Goal: Information Seeking & Learning: Learn about a topic

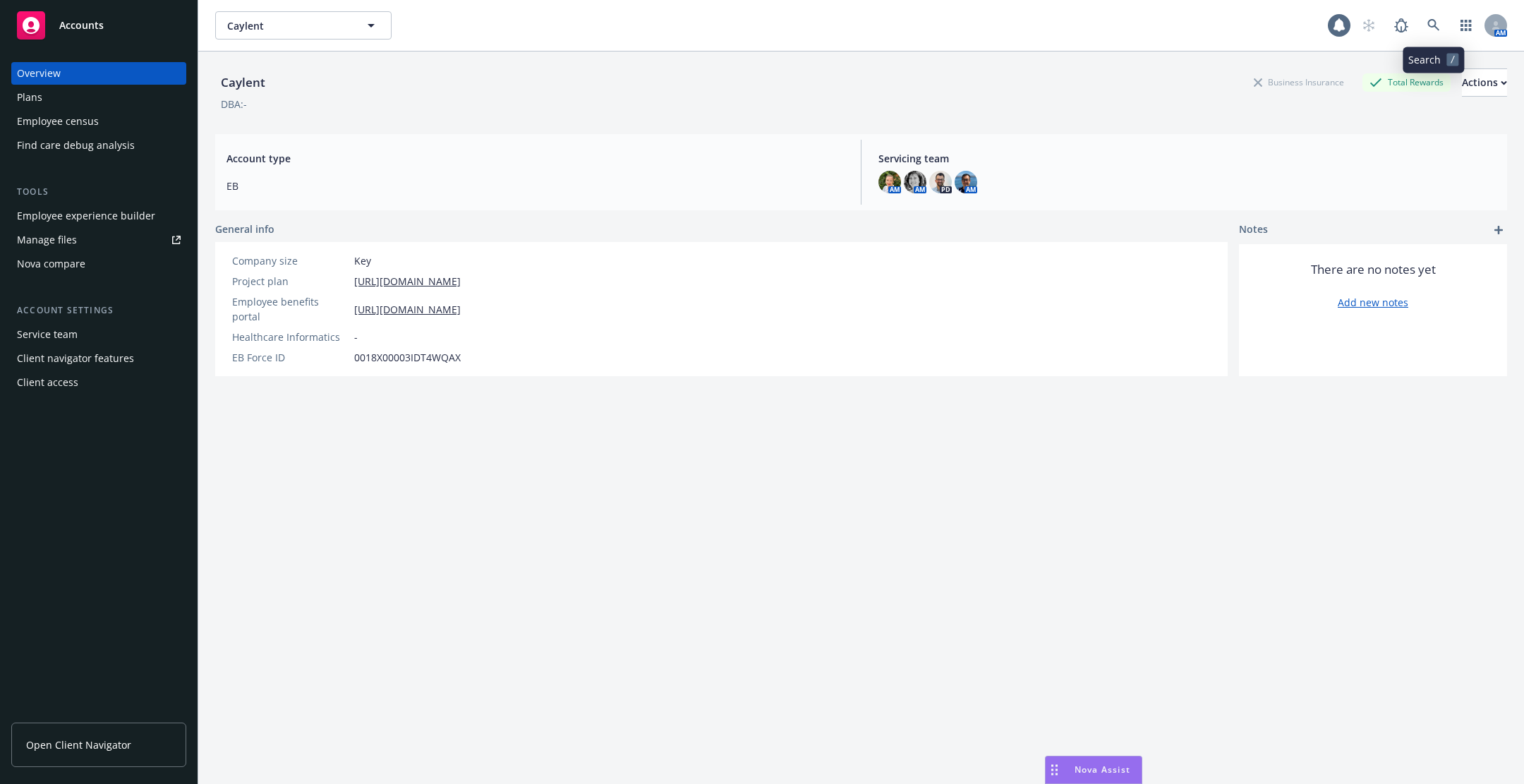
click at [1433, 19] on icon at bounding box center [1433, 24] width 12 height 12
click at [79, 212] on div "Employee experience builder" at bounding box center [85, 216] width 138 height 23
click at [103, 104] on div "Plans" at bounding box center [98, 98] width 164 height 23
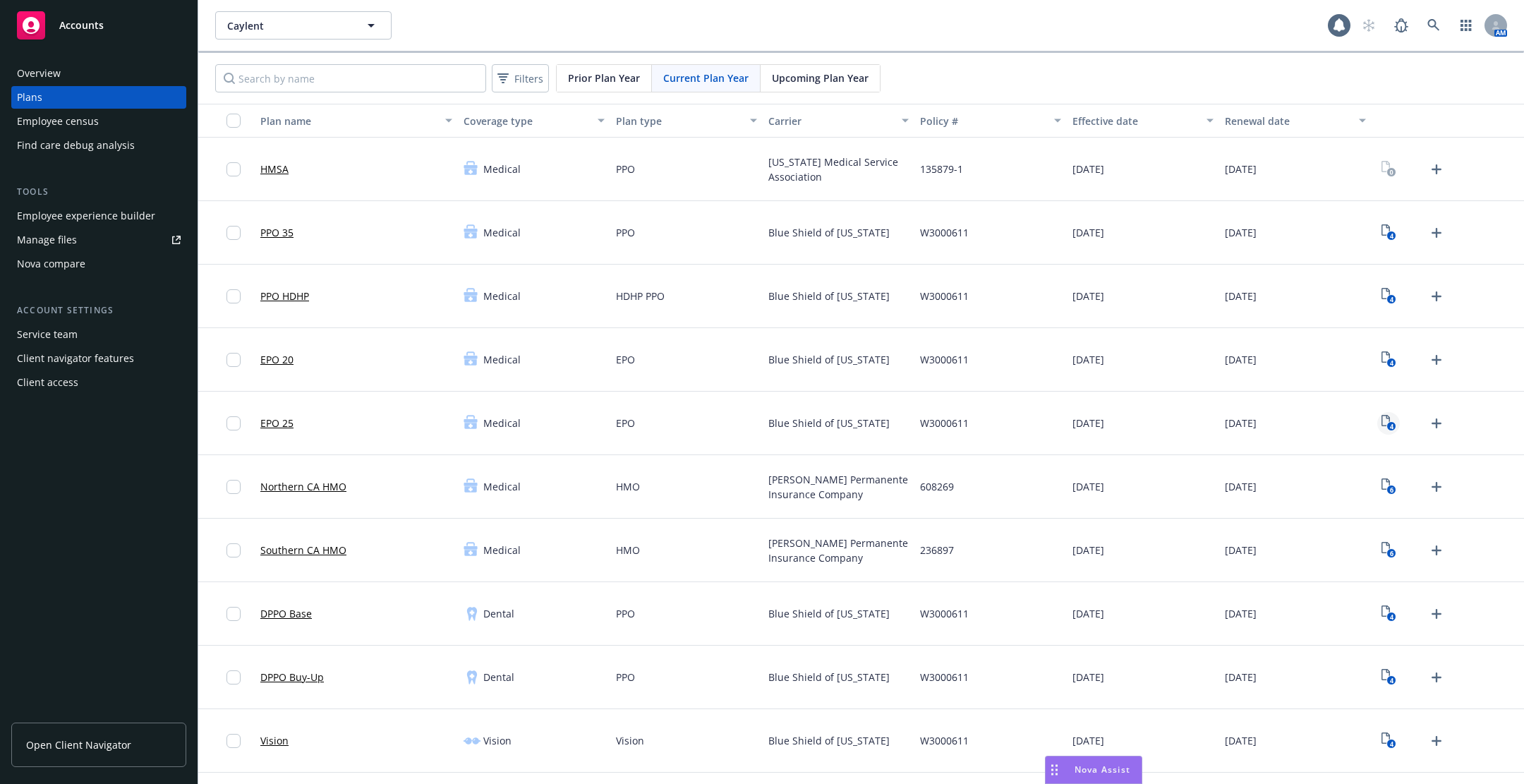
click at [1388, 415] on icon "View Plan Documents" at bounding box center [1385, 420] width 8 height 11
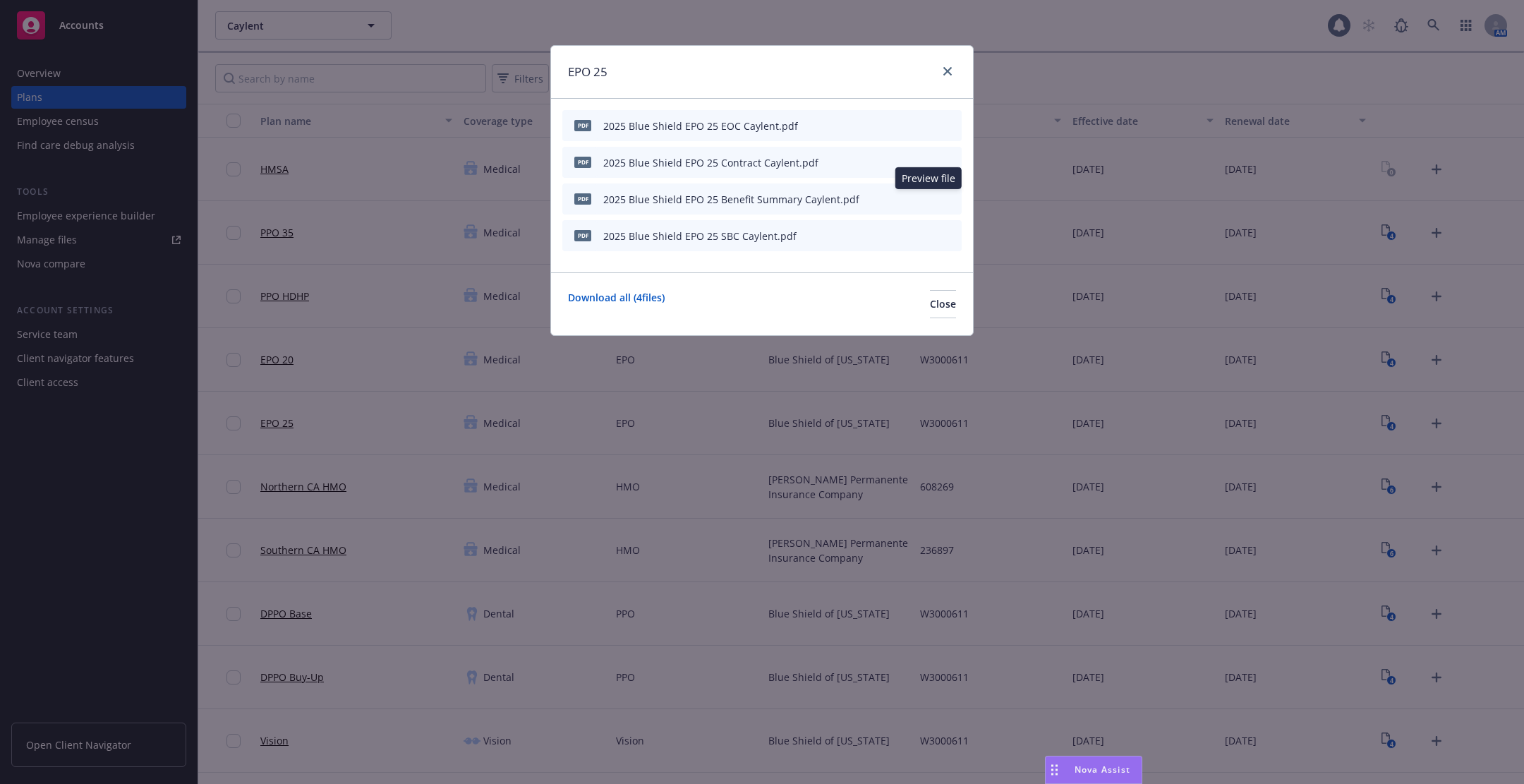
click at [922, 195] on icon "preview file" at bounding box center [926, 198] width 13 height 10
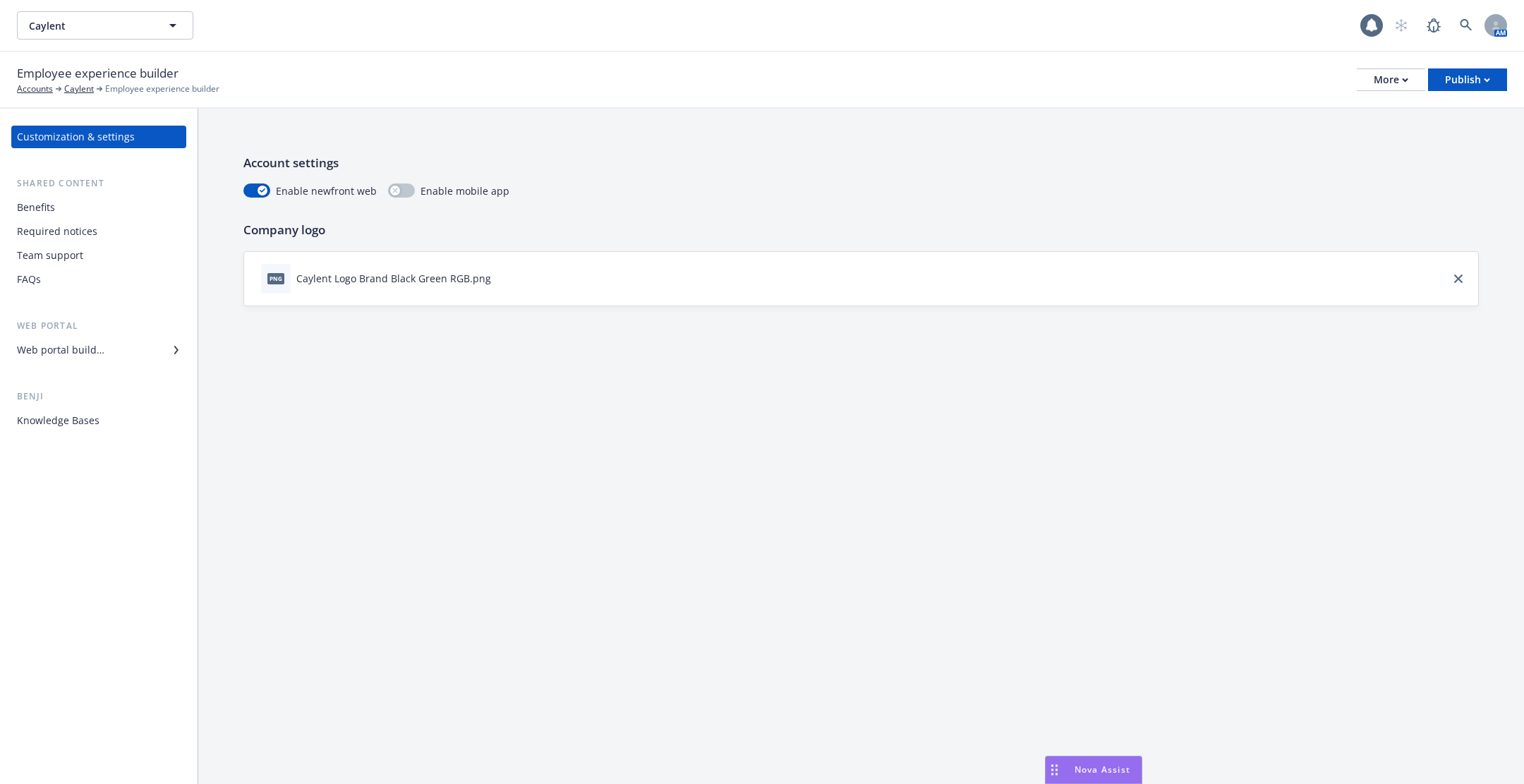
click at [70, 433] on div "Customization & settings Shared content Benefits Required notices Team support …" at bounding box center [98, 446] width 198 height 675
click at [76, 419] on div "Knowledge Bases" at bounding box center [58, 420] width 83 height 23
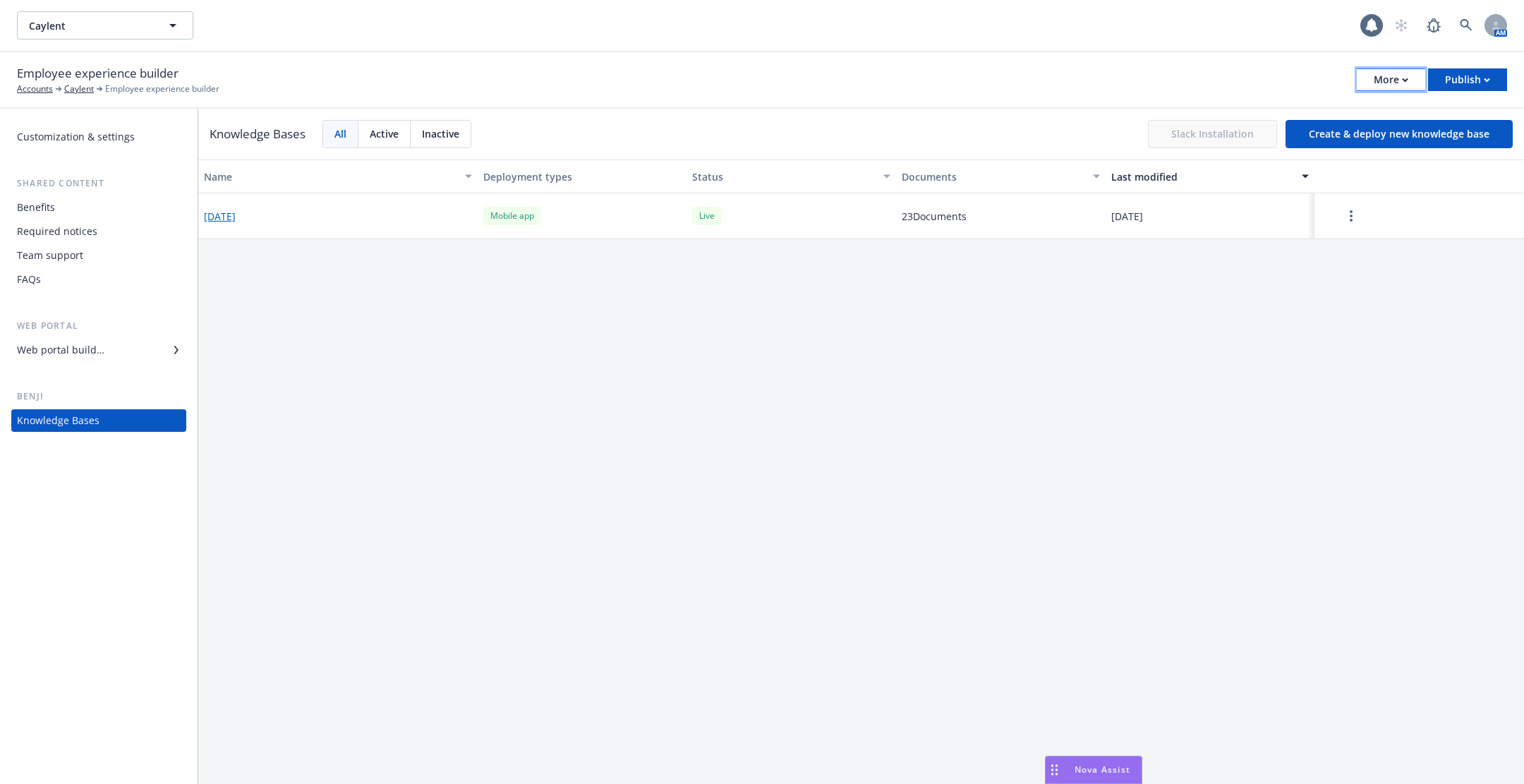
click at [1394, 78] on div "More" at bounding box center [1391, 80] width 35 height 22
click at [1209, 388] on div "Name Deployment types Status Documents Last modified [DATE] Mobile app Live 23 …" at bounding box center [861, 472] width 1326 height 625
click at [1356, 221] on link "more" at bounding box center [1351, 216] width 17 height 17
click at [1321, 272] on div "Update knowledge base content" at bounding box center [1353, 278] width 187 height 23
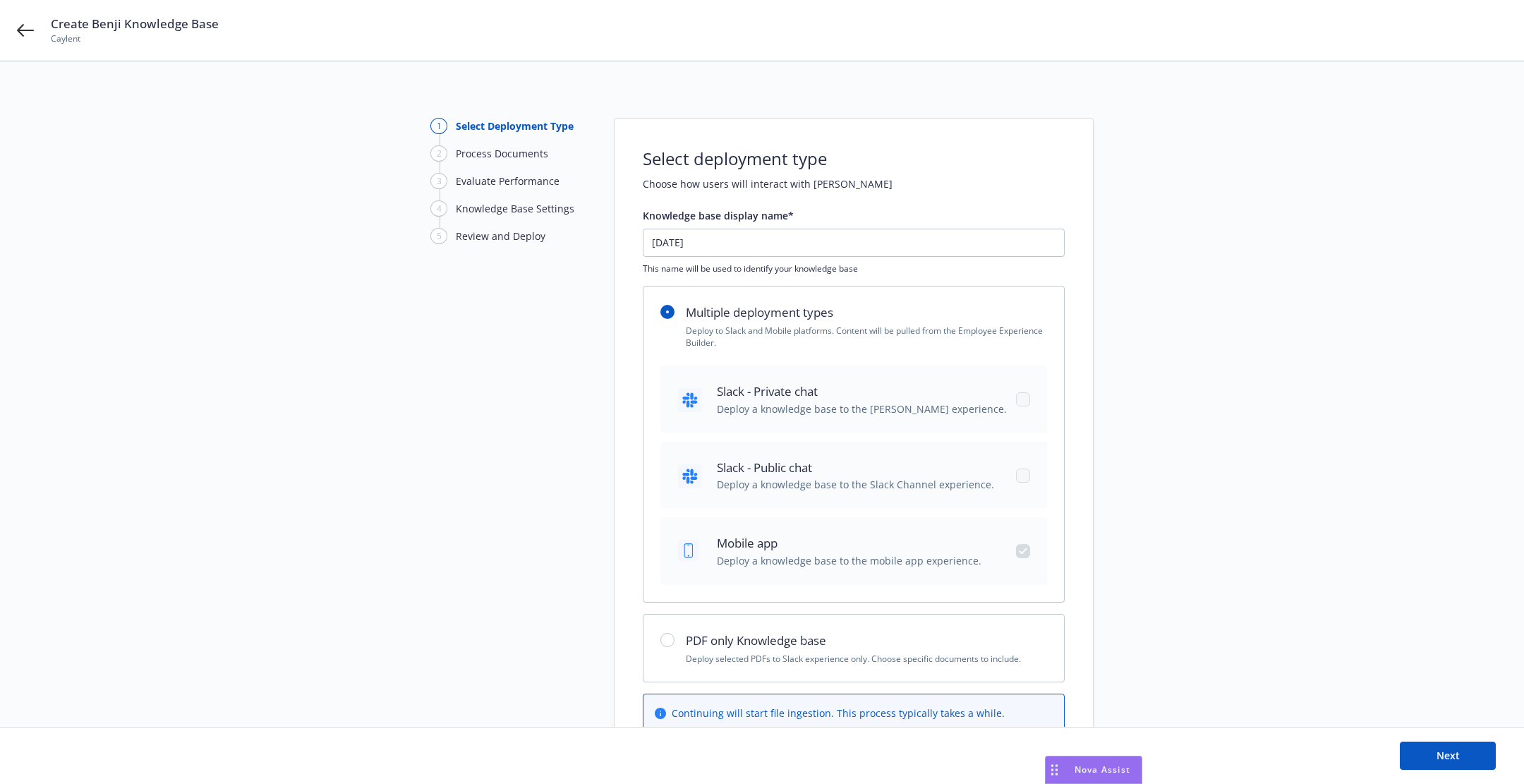
scroll to position [110, 0]
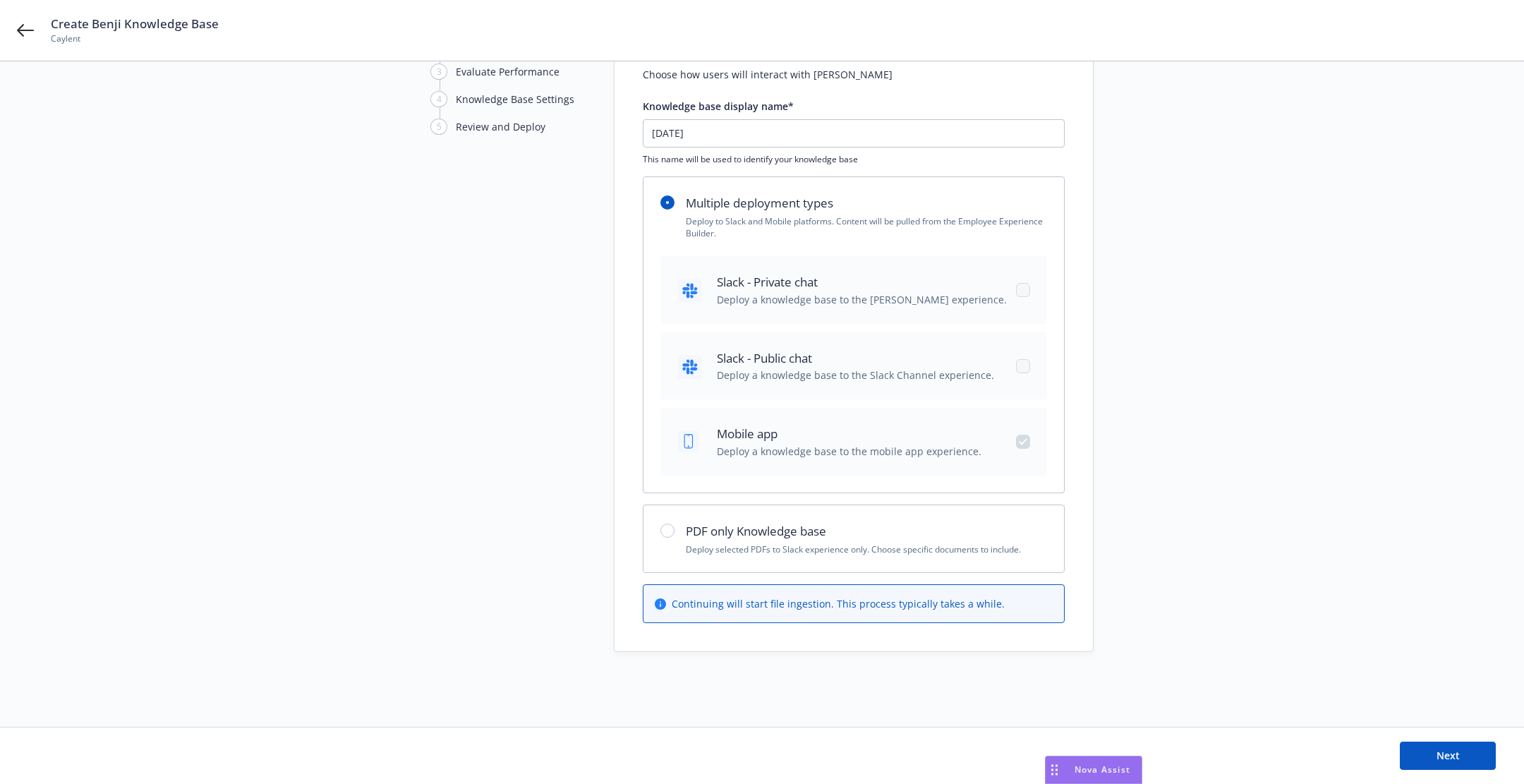
click at [1410, 774] on div "Next" at bounding box center [762, 756] width 1524 height 56
click at [1417, 762] on button "Next" at bounding box center [1448, 756] width 96 height 28
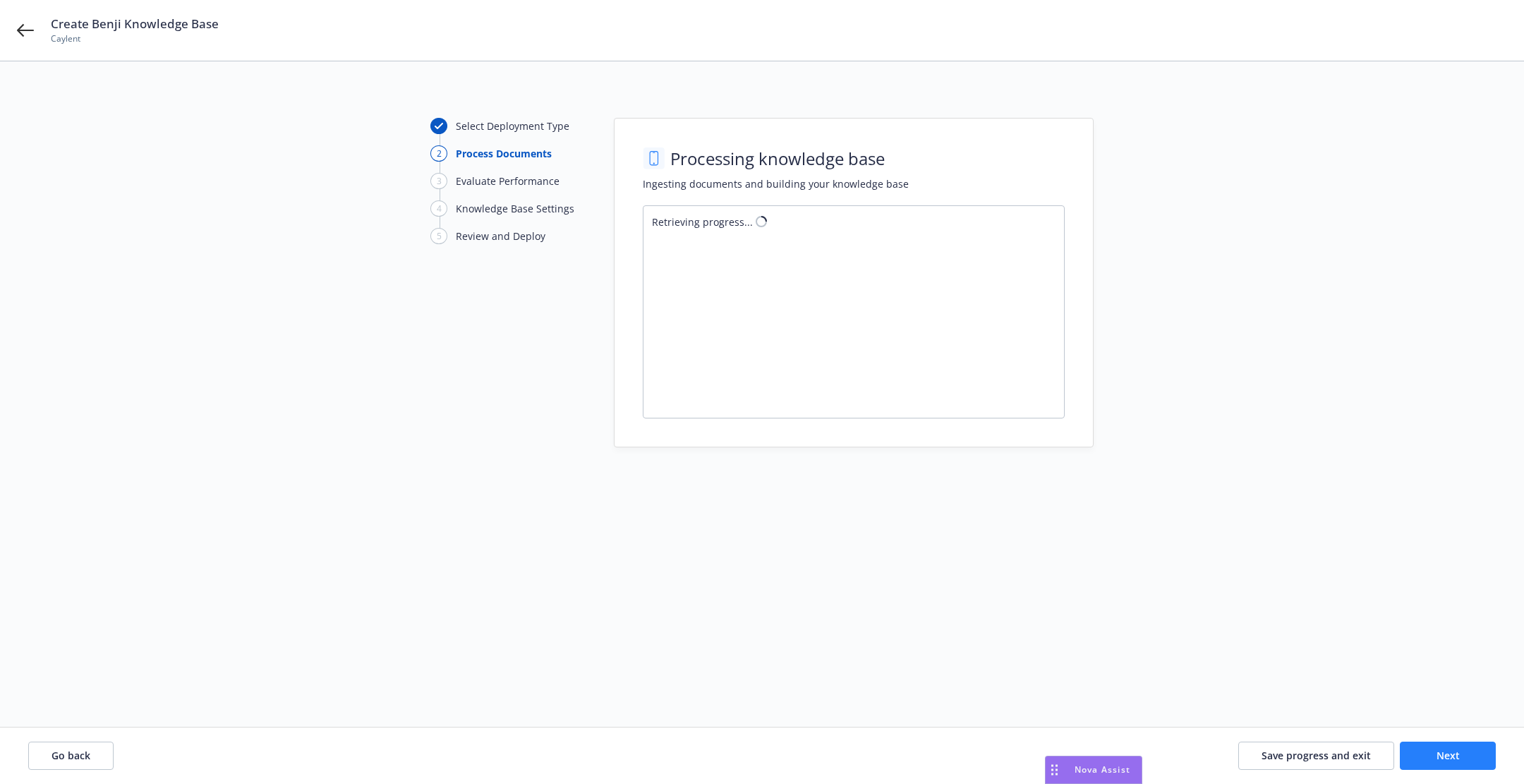
scroll to position [0, 0]
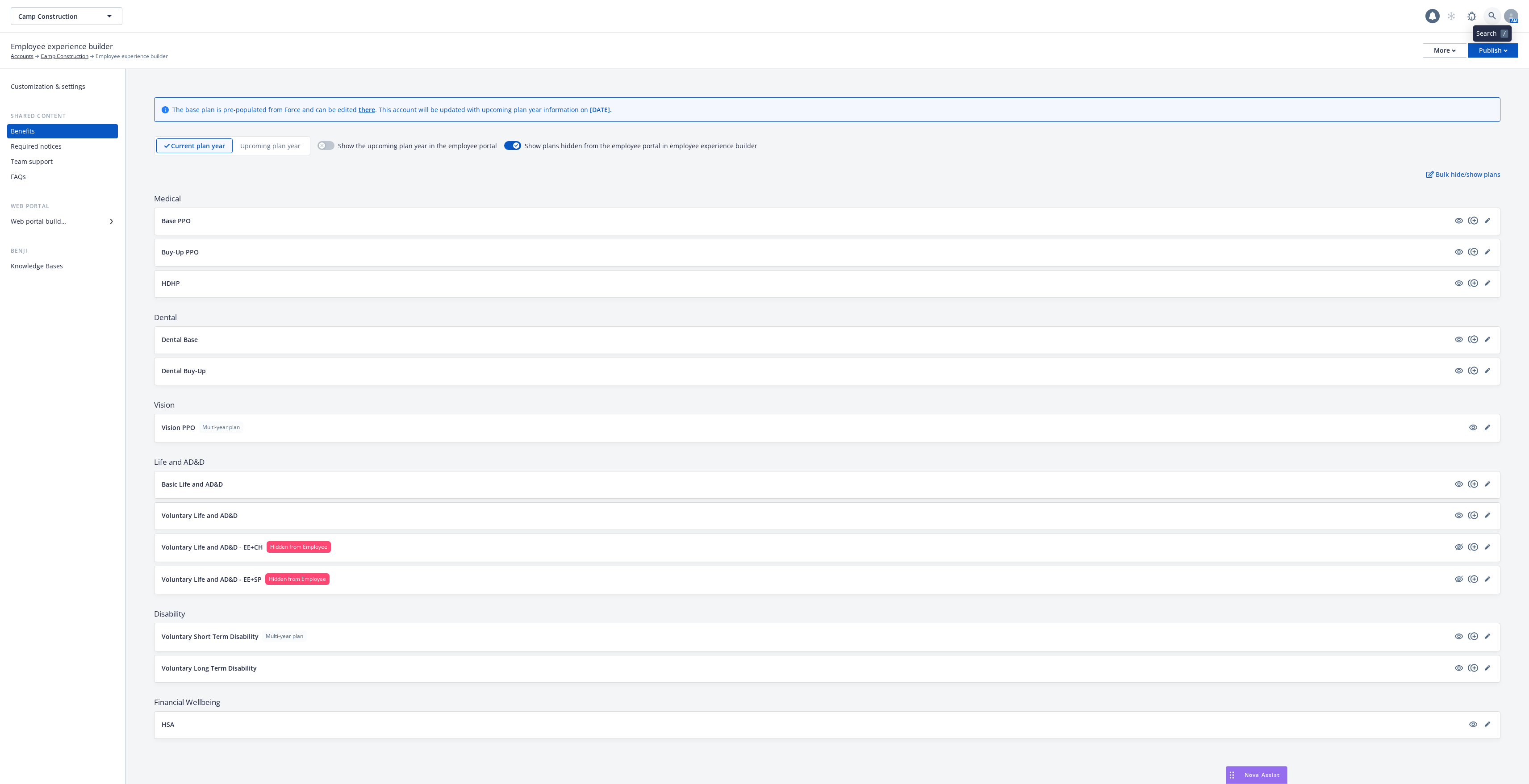
click at [1487, 17] on link at bounding box center [1492, 16] width 18 height 18
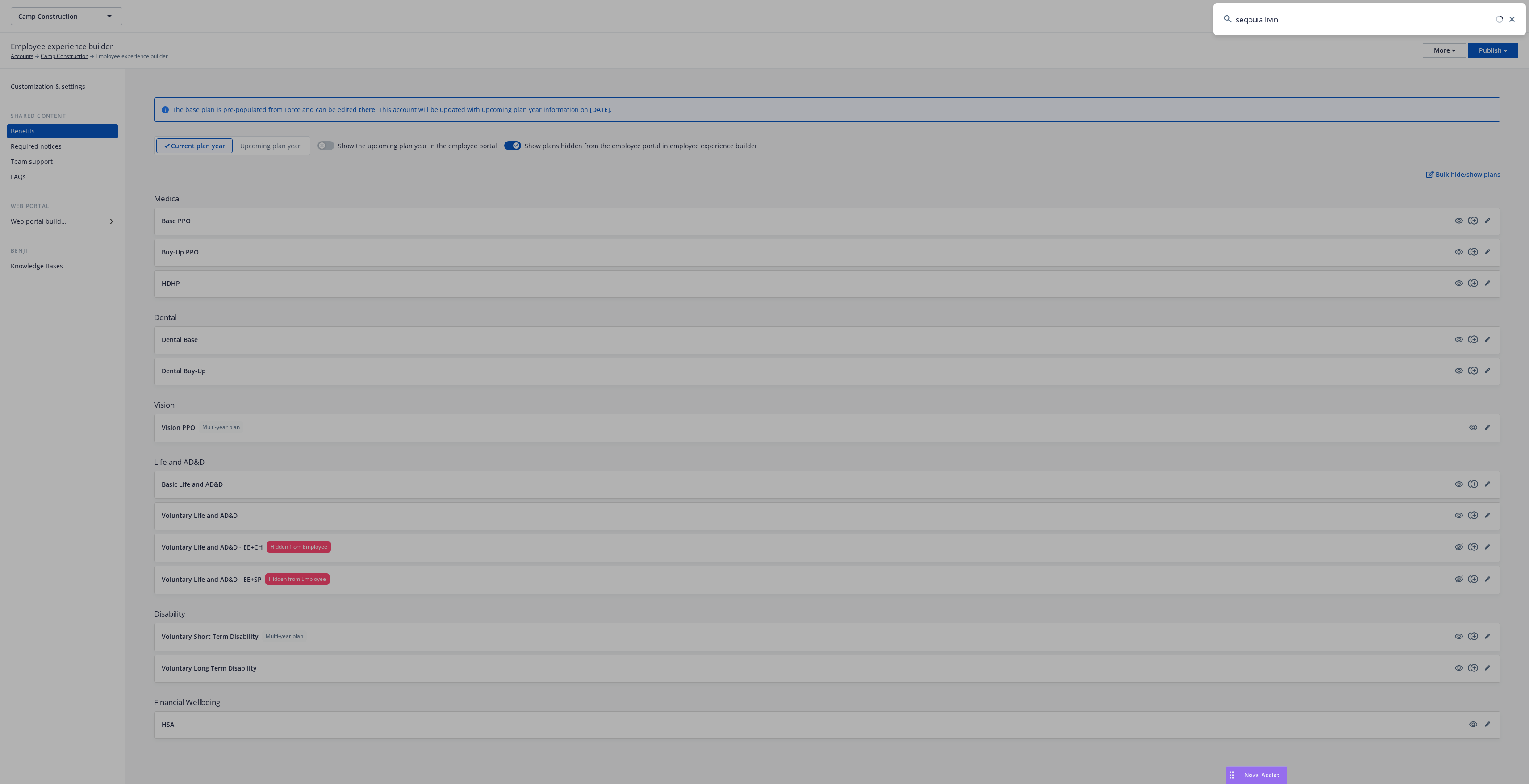
type input "seqouia living"
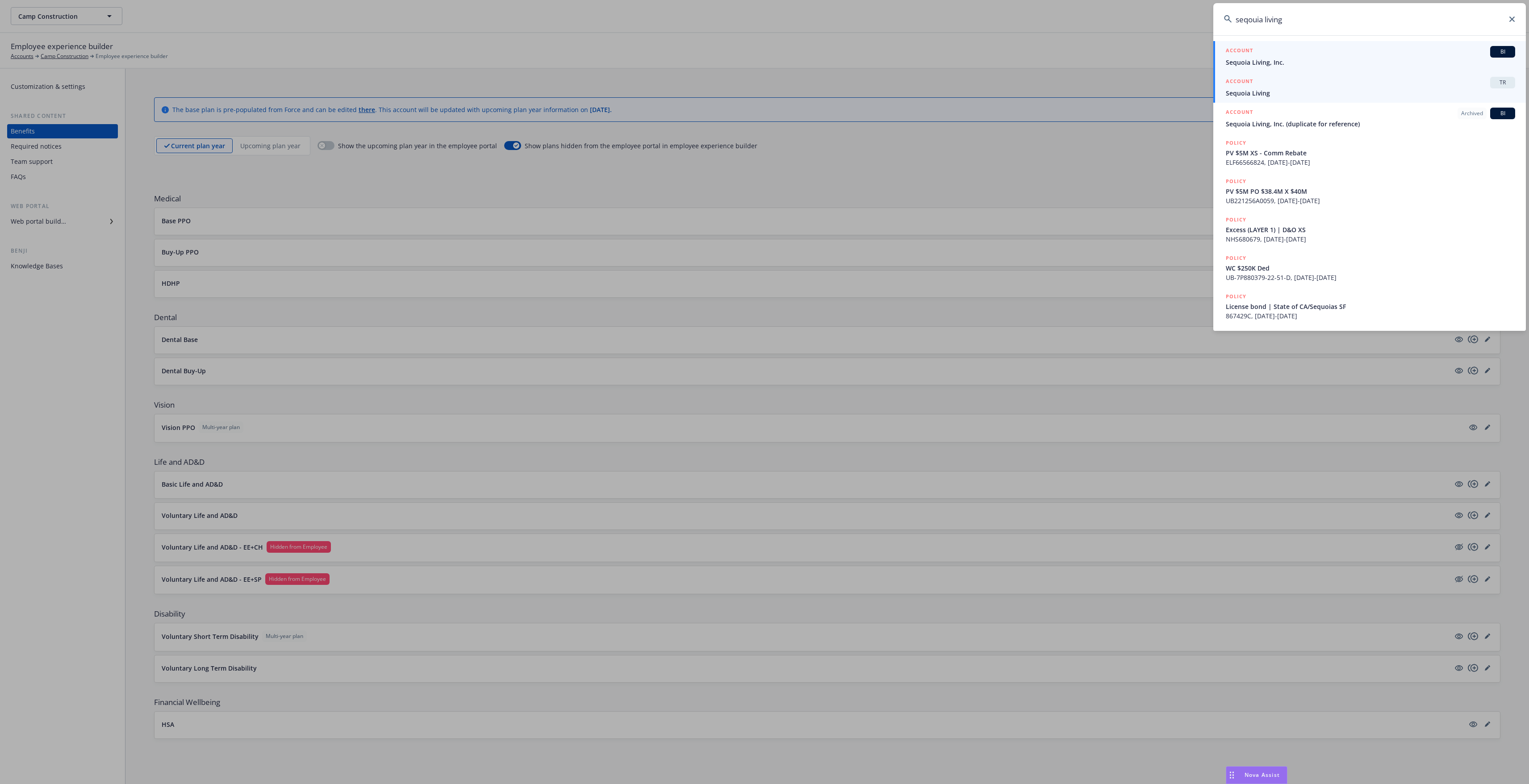
click at [1332, 97] on span "Sequoia Living" at bounding box center [1371, 93] width 290 height 9
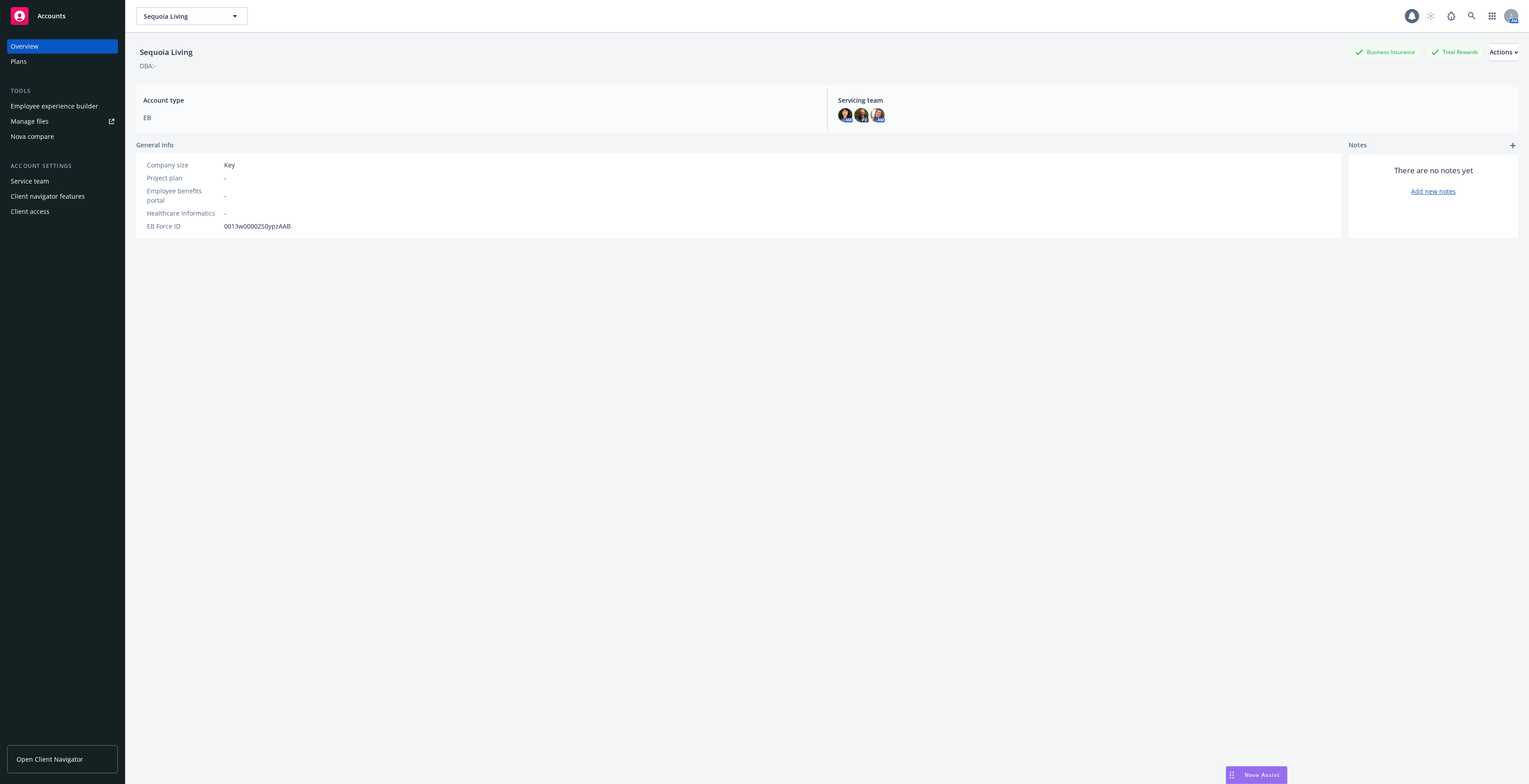
click at [85, 66] on div "Plans" at bounding box center [62, 62] width 104 height 14
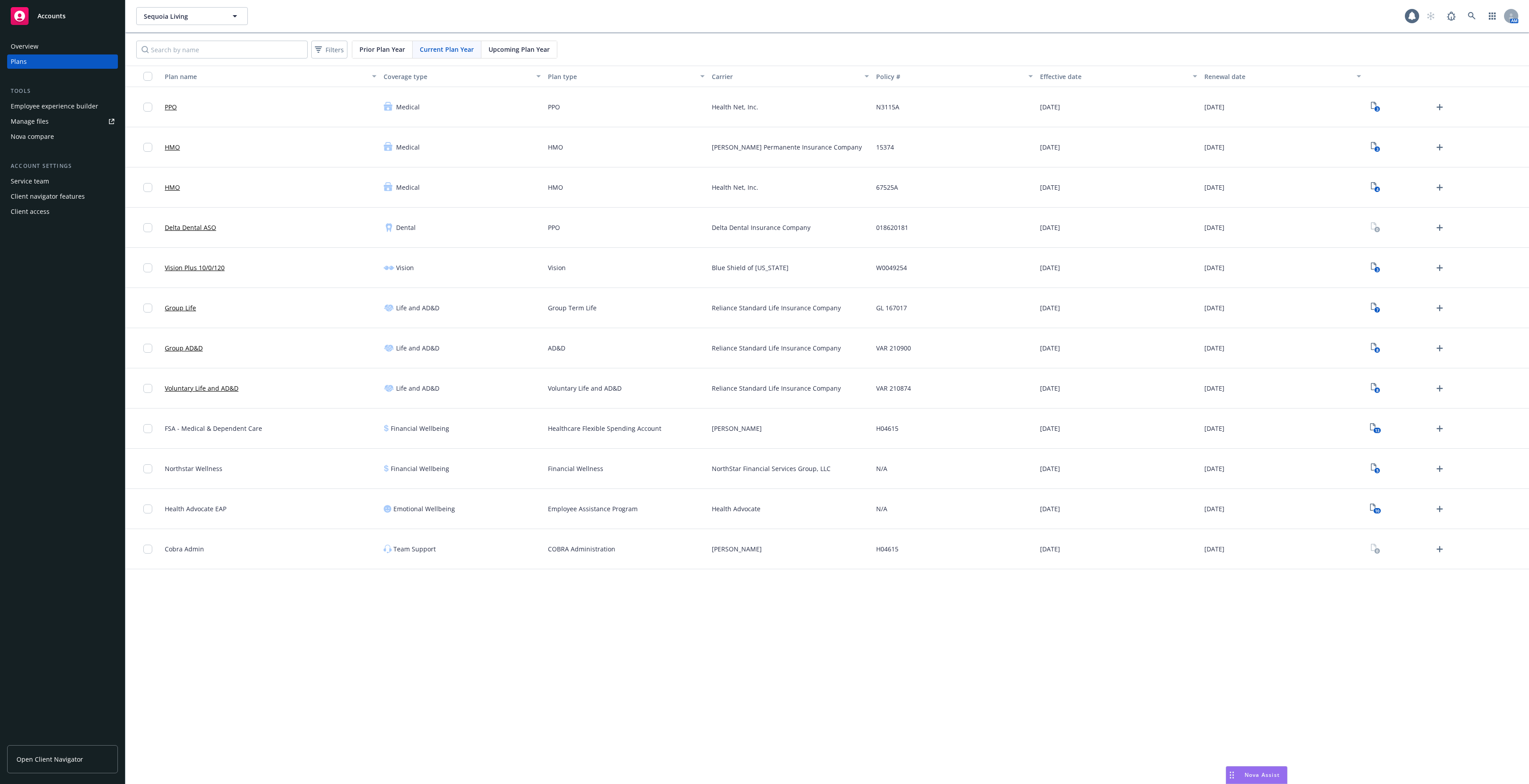
click at [85, 102] on div "Employee experience builder" at bounding box center [54, 106] width 87 height 14
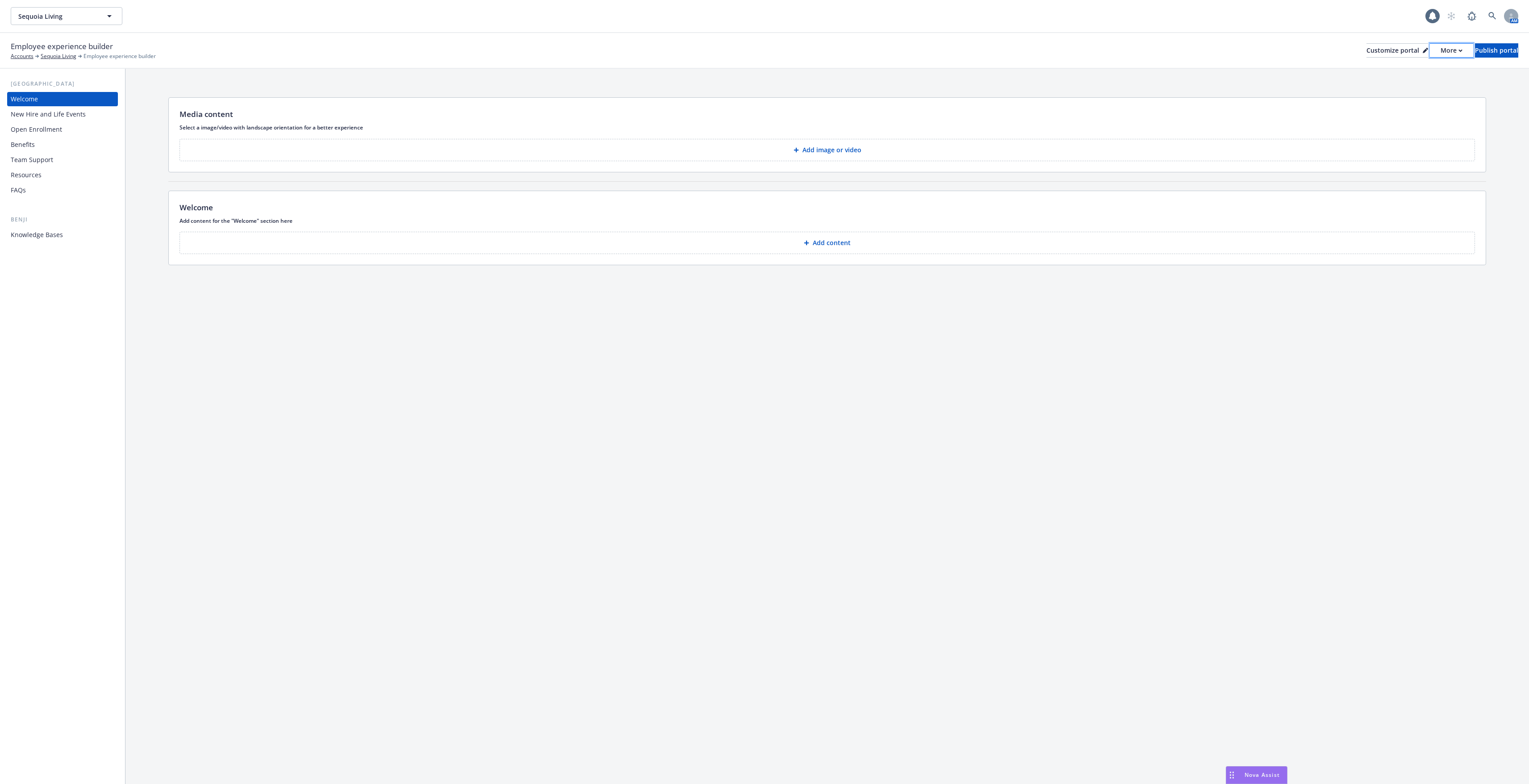
click at [1441, 54] on div "More" at bounding box center [1451, 50] width 22 height 14
click at [1286, 135] on div "Add image or video" at bounding box center [827, 148] width 1296 height 26
click at [55, 139] on div "Benefits" at bounding box center [62, 145] width 104 height 14
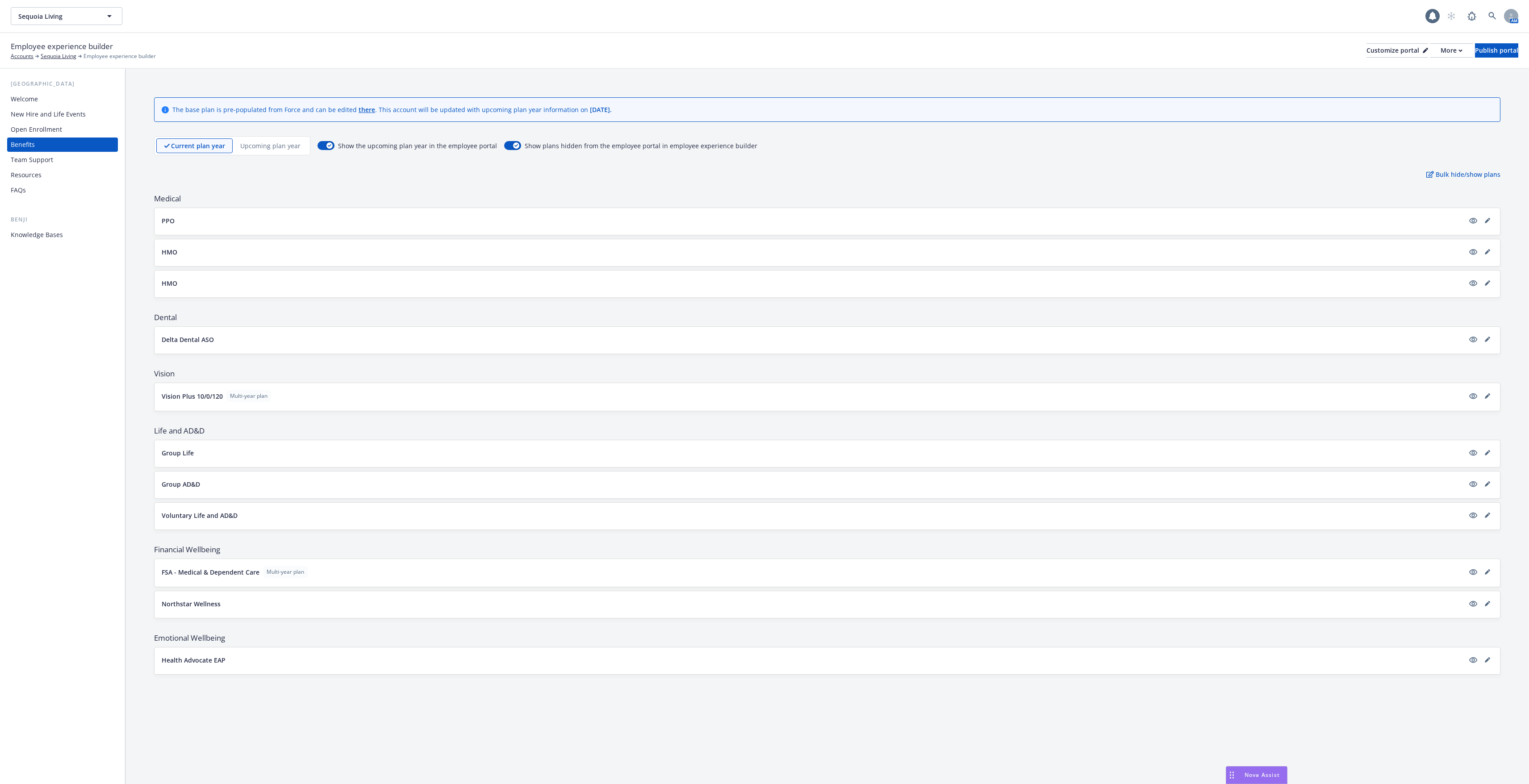
click at [203, 573] on p "FSA - Medical & Dependent Care" at bounding box center [210, 572] width 98 height 9
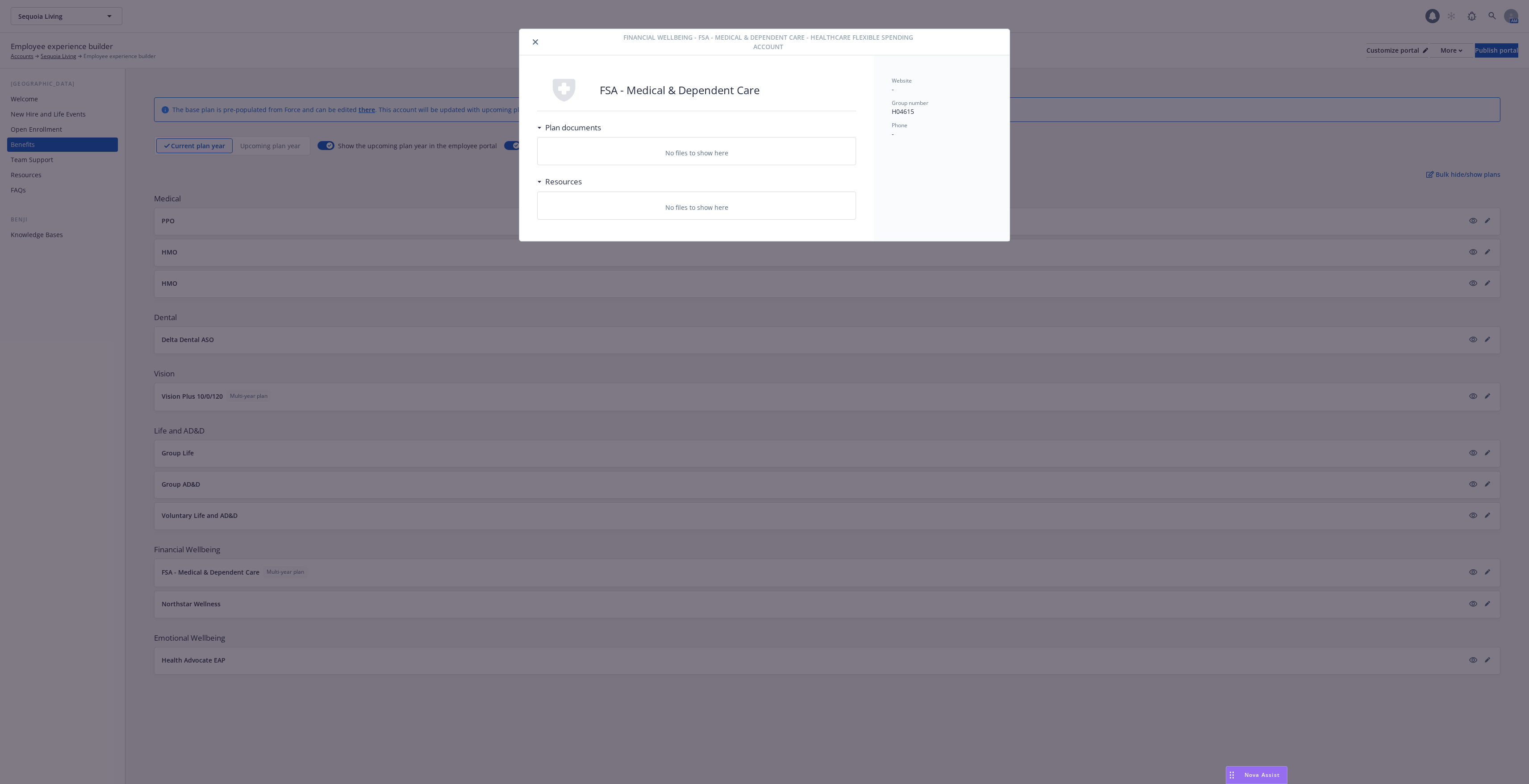
click at [611, 460] on div "Financial Wellbeing - FSA - Medical & Dependent Care - Healthcare Flexible Spen…" at bounding box center [764, 392] width 1529 height 784
